Goal: Task Accomplishment & Management: Use online tool/utility

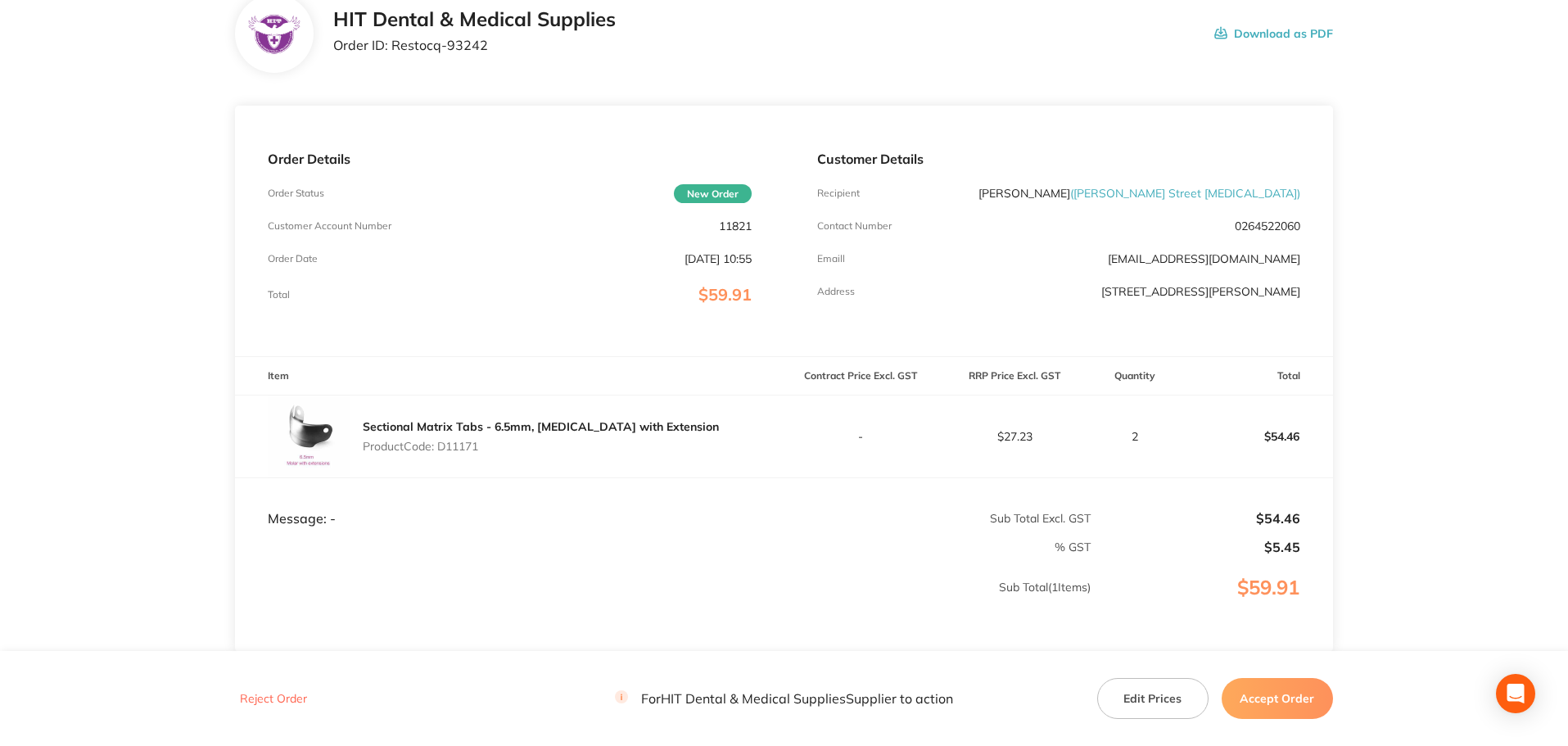
scroll to position [243, 0]
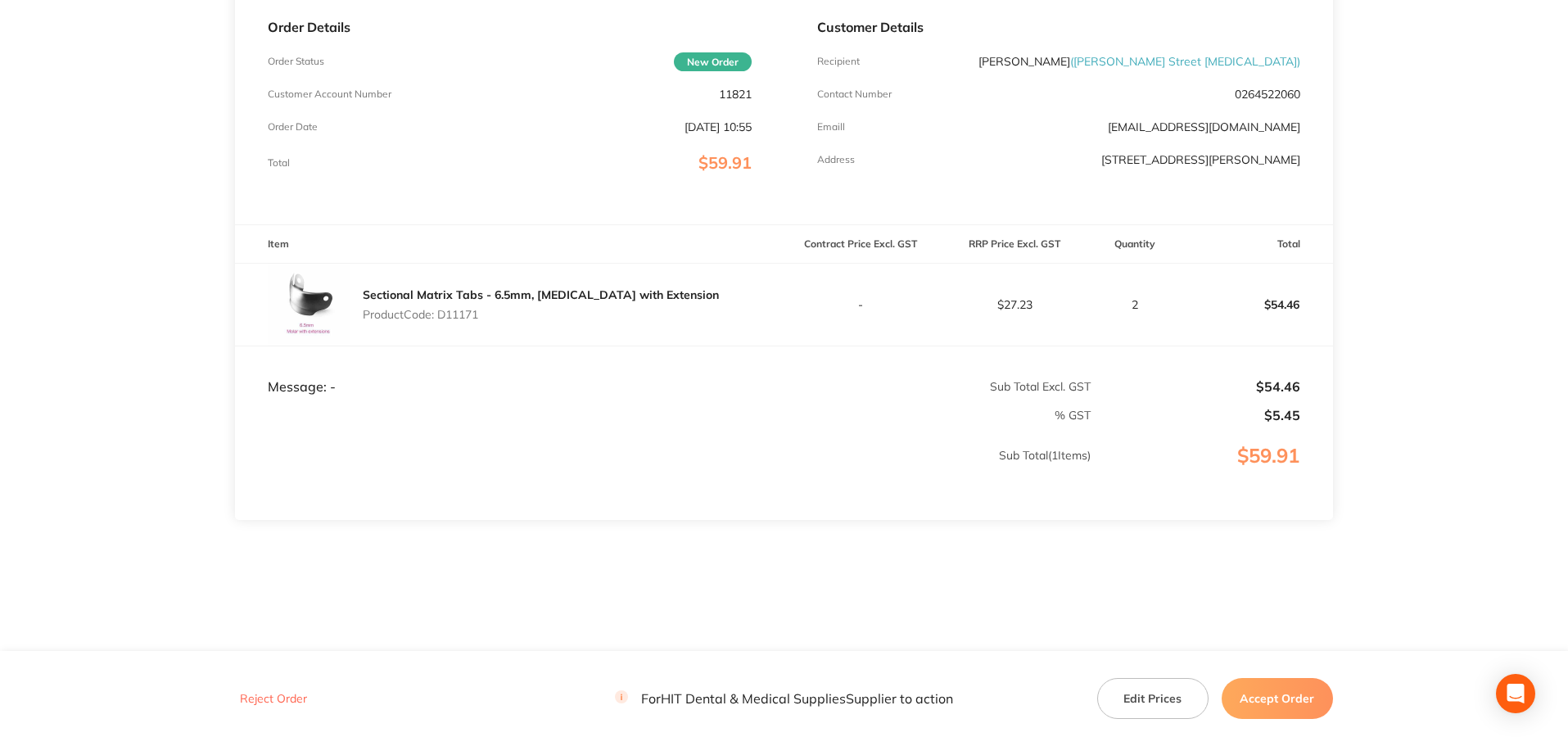
click at [479, 312] on p "Product Code: D11171" at bounding box center [540, 313] width 356 height 13
copy p "D11171"
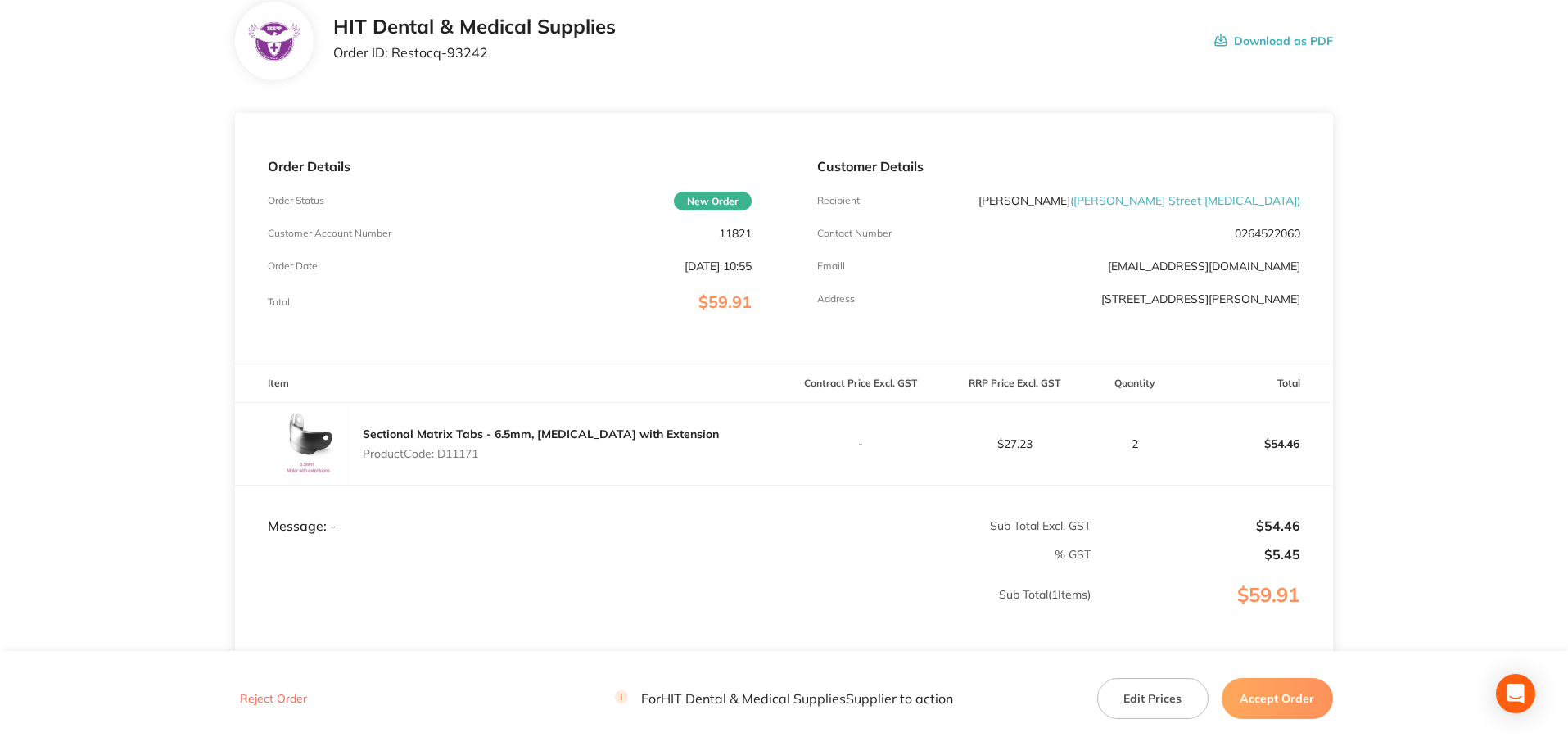
scroll to position [0, 0]
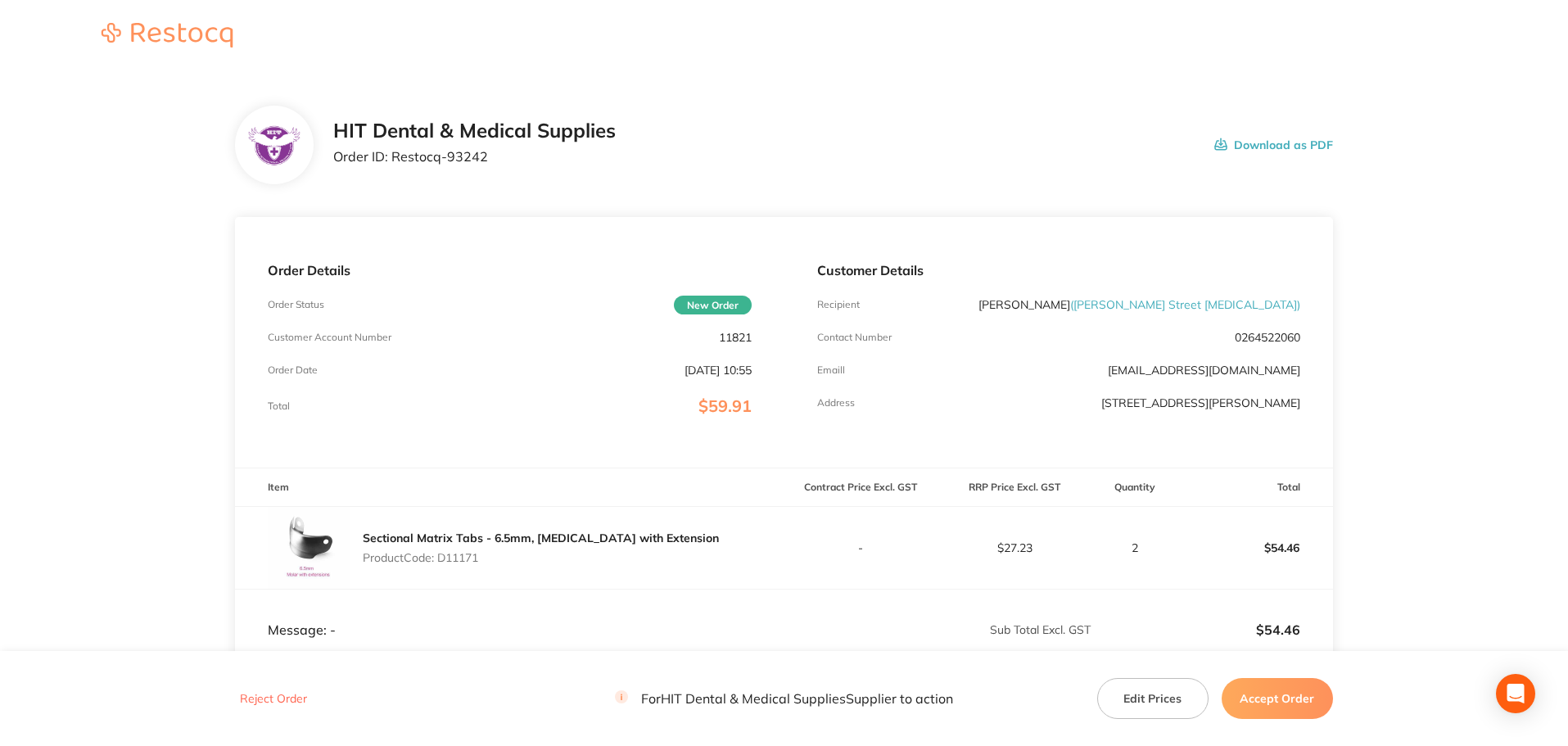
drag, startPoint x: 650, startPoint y: 163, endPoint x: 685, endPoint y: 171, distance: 35.9
click at [650, 163] on div "HIT Dental & Medical Supplies Order ID: Restocq- 93242 Download as PDF" at bounding box center [833, 145] width 1000 height 51
drag, startPoint x: 513, startPoint y: 161, endPoint x: 761, endPoint y: 157, distance: 248.0
click at [394, 161] on p "Order ID: Restocq- 93242" at bounding box center [474, 156] width 283 height 15
copy p "Restocq- 93242"
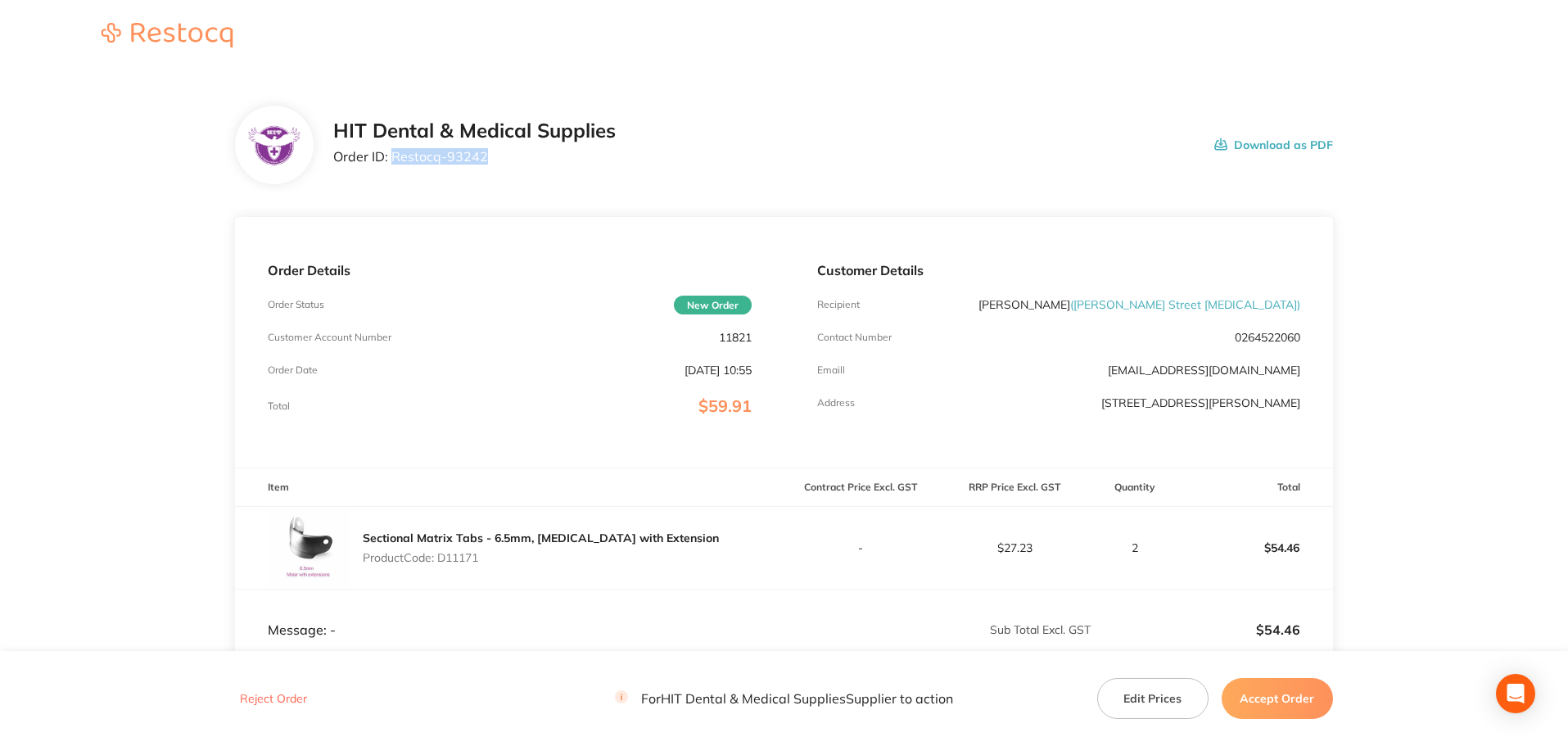
click at [474, 180] on div "HIT Dental & Medical Supplies Order ID: Restocq- 93242 Download as PDF" at bounding box center [784, 145] width 1098 height 79
drag, startPoint x: 492, startPoint y: 148, endPoint x: 390, endPoint y: 154, distance: 102.2
click at [390, 154] on p "Order ID: Restocq- 93242" at bounding box center [474, 156] width 283 height 15
copy p "Restocq- 93242"
click at [780, 322] on button "Accept Order" at bounding box center [1277, 699] width 111 height 41
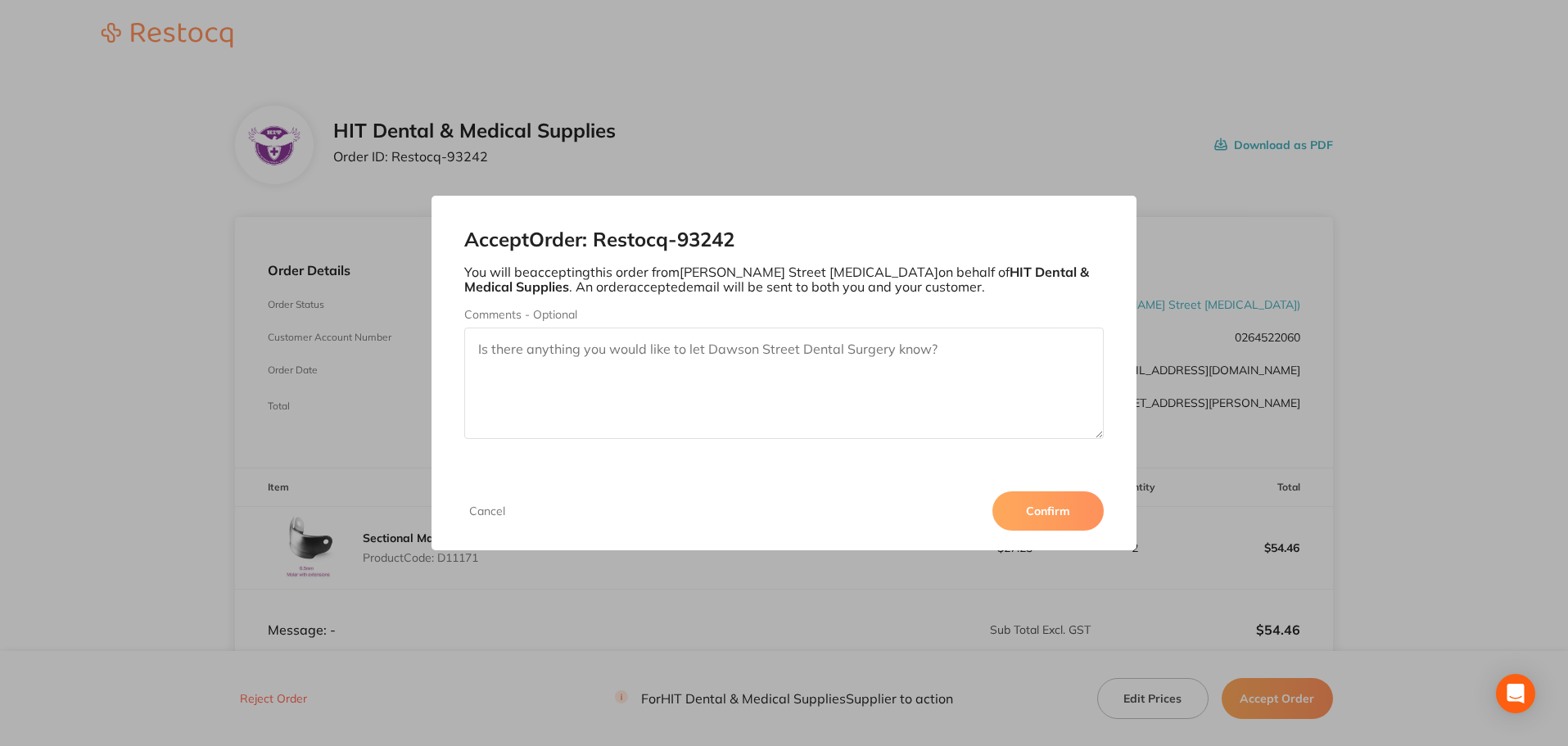
click at [780, 322] on div "Cancel Confirm" at bounding box center [784, 511] width 706 height 79
click at [780, 322] on button "Confirm" at bounding box center [1048, 511] width 111 height 39
